Goal: Navigation & Orientation: Find specific page/section

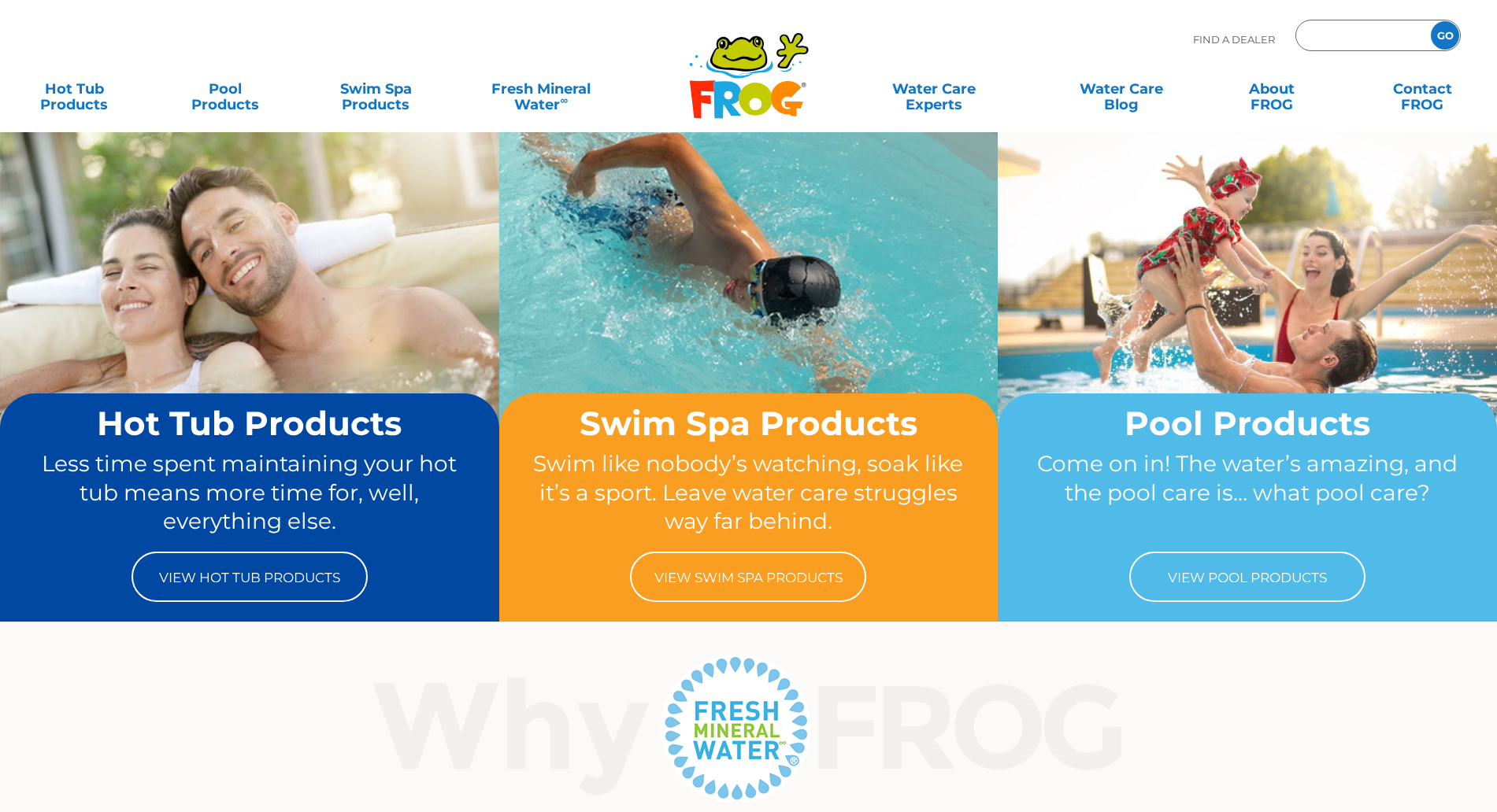
click at [1354, 35] on input "Zip Code Form" at bounding box center [1361, 36] width 107 height 23
paste input "53185"
type input "53185"
click at [1443, 36] on input "GO" at bounding box center [1445, 35] width 28 height 28
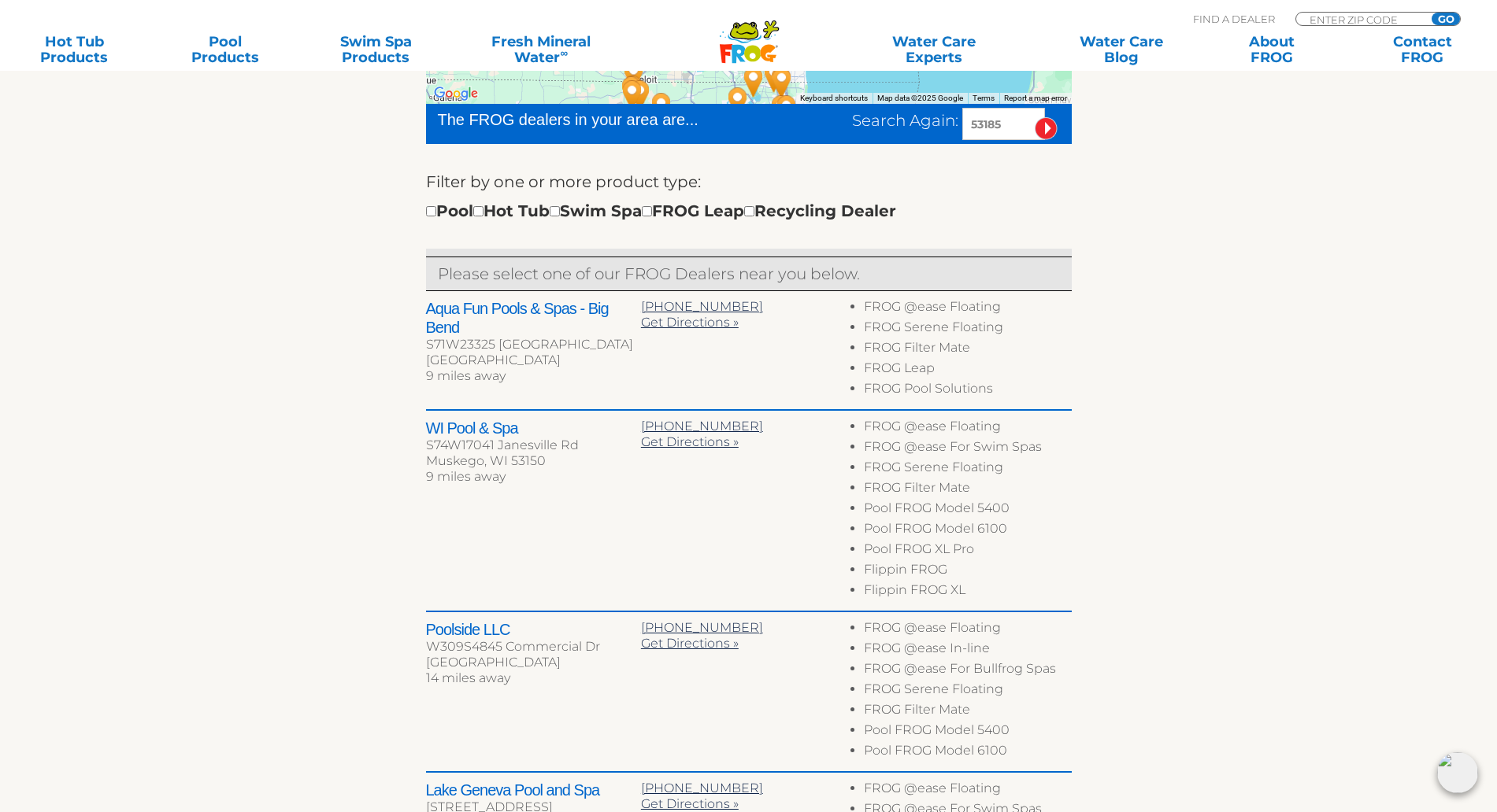
scroll to position [492, 0]
